Goal: Information Seeking & Learning: Learn about a topic

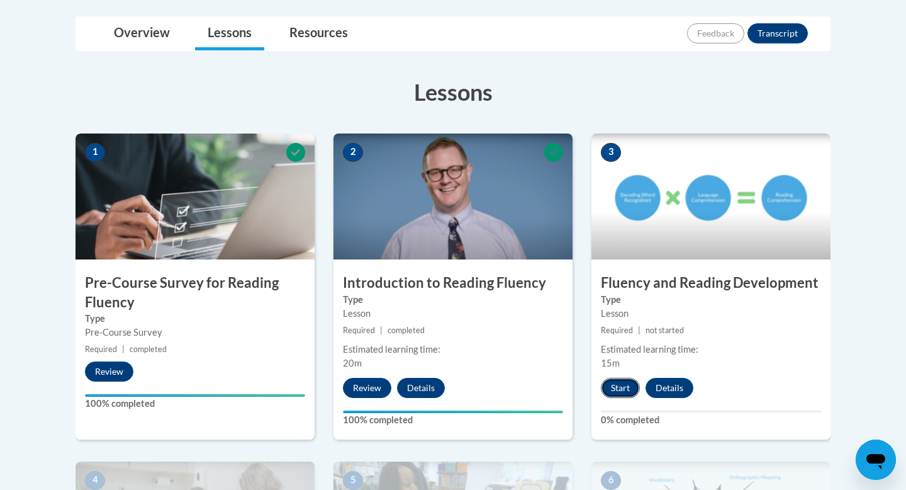
click at [624, 383] on button "Start" at bounding box center [620, 388] width 39 height 20
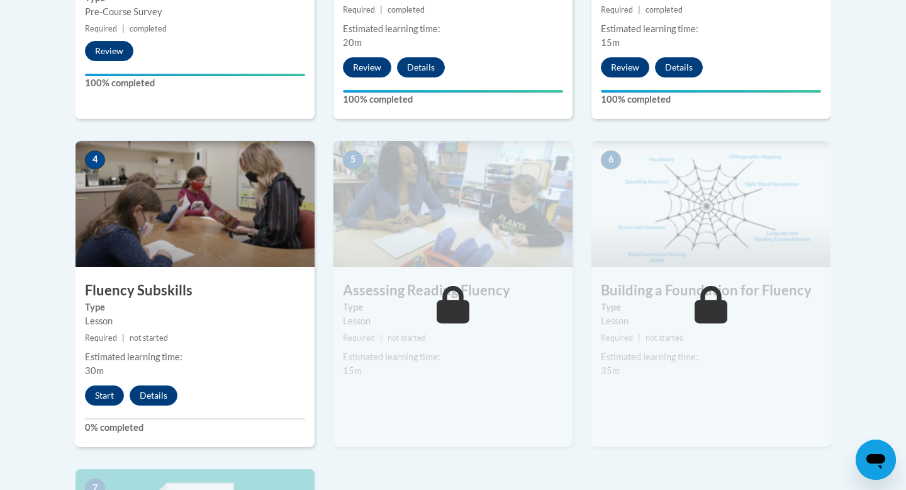
scroll to position [612, 0]
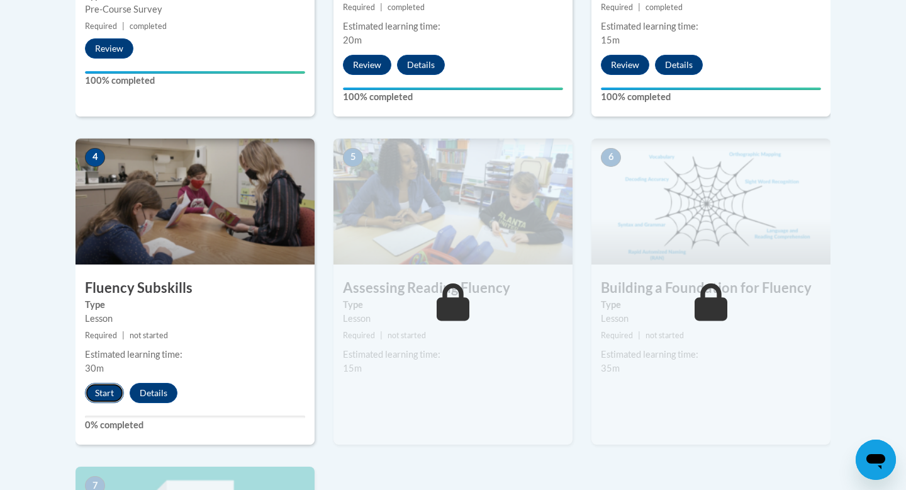
click at [104, 401] on button "Start" at bounding box center [104, 393] width 39 height 20
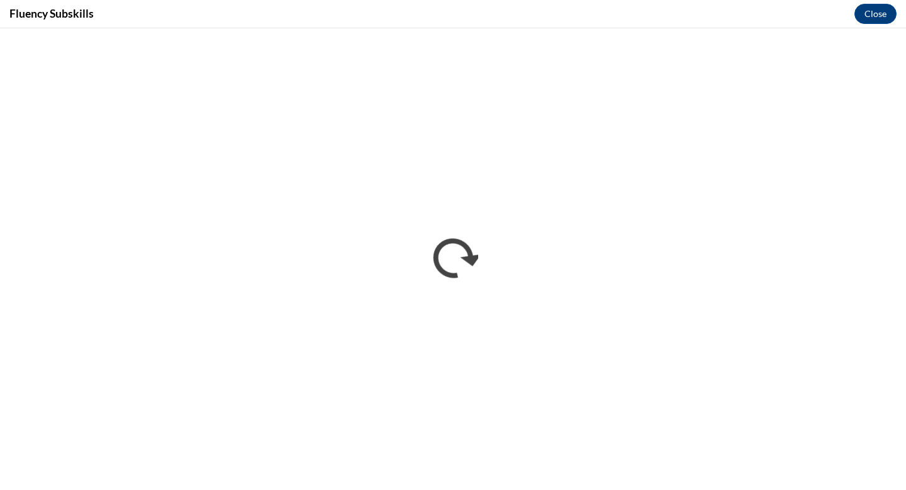
scroll to position [0, 0]
